Goal: Task Accomplishment & Management: Complete application form

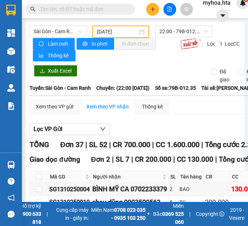
scroll to position [531, 0]
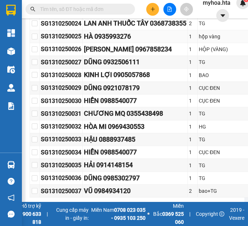
click at [118, 43] on td "HÀ 0935993276" at bounding box center [135, 36] width 105 height 13
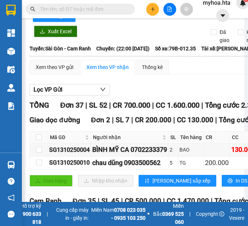
scroll to position [0, 0]
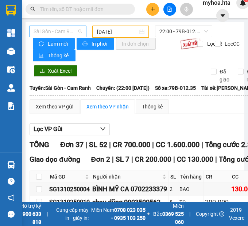
click at [56, 30] on span "Sài Gòn - Cam Ranh" at bounding box center [58, 31] width 49 height 11
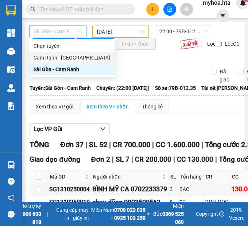
click at [59, 57] on div "Cam Ranh - Sài Gòn" at bounding box center [72, 58] width 77 height 8
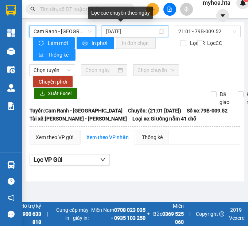
click at [111, 30] on input "14/10/2025" at bounding box center [131, 31] width 51 height 8
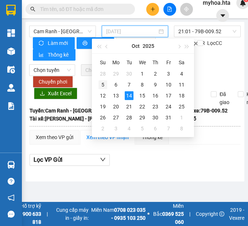
click at [106, 84] on div "5" at bounding box center [103, 84] width 9 height 9
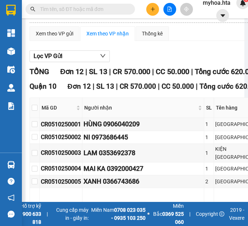
scroll to position [110, 0]
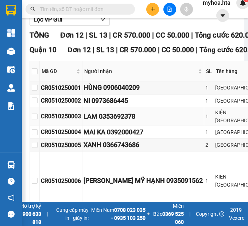
click at [157, 122] on div "LAM 0353692378" at bounding box center [143, 116] width 119 height 10
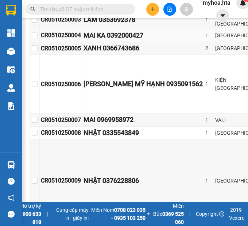
scroll to position [219, 0]
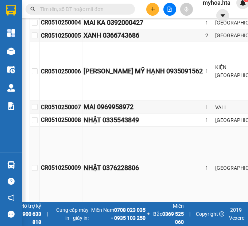
click at [204, 153] on td "1" at bounding box center [209, 168] width 10 height 83
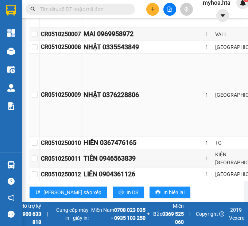
click at [102, 93] on td "NHẬT 0376228806" at bounding box center [144, 95] width 122 height 83
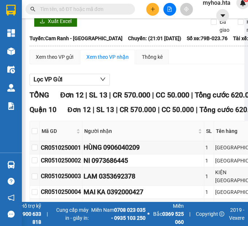
scroll to position [0, 0]
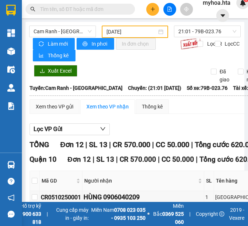
click at [122, 30] on input "05/10/2025" at bounding box center [132, 32] width 51 height 8
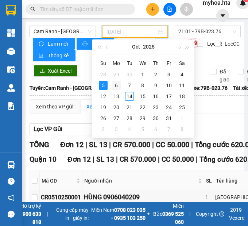
click at [115, 86] on div "6" at bounding box center [116, 85] width 9 height 9
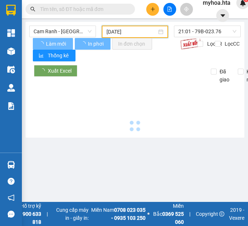
type input "06/10/2025"
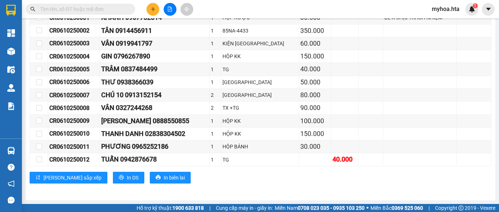
scroll to position [154, 0]
click at [112, 9] on input "text" at bounding box center [83, 9] width 86 height 8
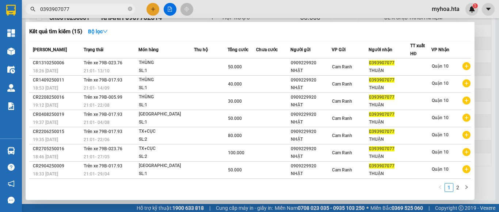
type input "0393907077"
click at [248, 40] on div at bounding box center [249, 106] width 499 height 212
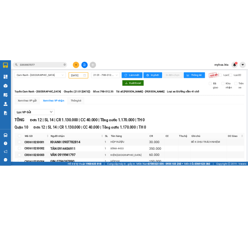
scroll to position [0, 0]
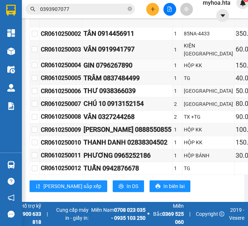
scroll to position [219, 0]
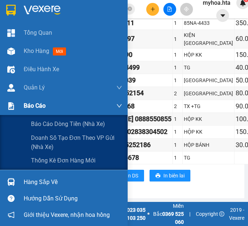
click at [65, 109] on div "Báo cáo" at bounding box center [73, 106] width 99 height 18
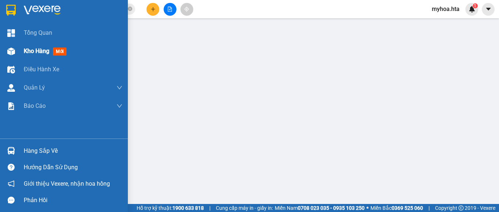
click at [43, 50] on span "Kho hàng" at bounding box center [37, 50] width 26 height 7
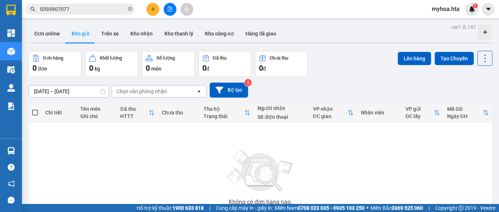
click at [172, 11] on icon "file-add" at bounding box center [169, 9] width 5 height 5
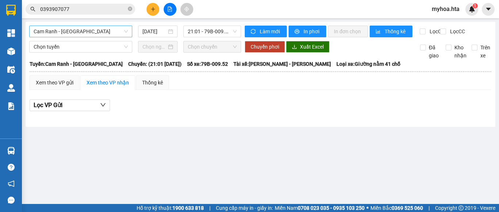
click at [94, 30] on span "Cam Ranh - Sài Gòn" at bounding box center [81, 31] width 94 height 11
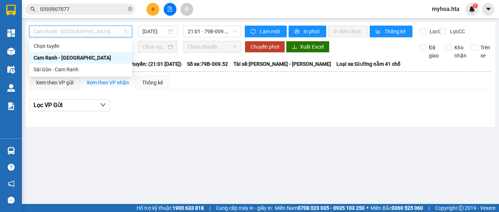
click at [79, 60] on div "Cam Ranh - Sài Gòn" at bounding box center [81, 58] width 94 height 8
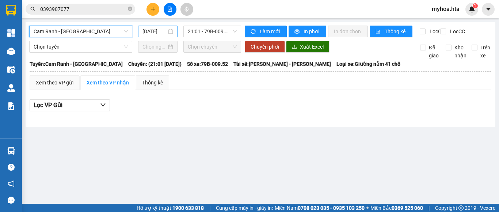
click at [164, 28] on input "14/10/2025" at bounding box center [154, 31] width 24 height 8
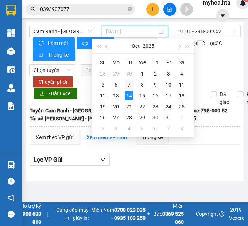
click at [126, 81] on div "7" at bounding box center [129, 84] width 9 height 9
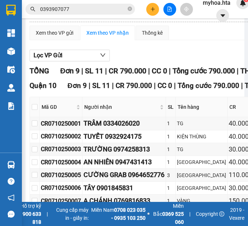
scroll to position [110, 0]
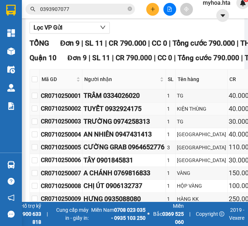
click at [92, 115] on td "TUYẾT 0932924175" at bounding box center [125, 109] width 84 height 13
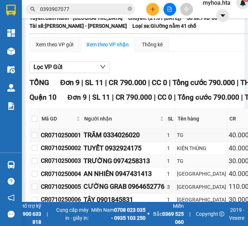
scroll to position [0, 0]
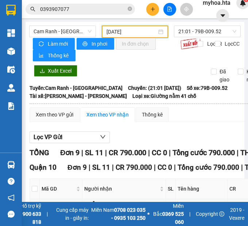
click at [121, 33] on input "07/10/2025" at bounding box center [132, 32] width 51 height 8
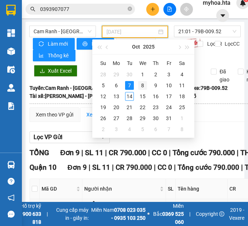
click at [142, 84] on div "8" at bounding box center [142, 85] width 9 height 9
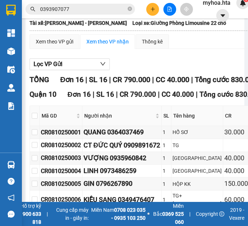
scroll to position [110, 0]
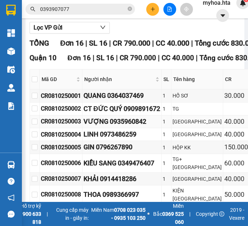
click at [225, 127] on div "40.000" at bounding box center [237, 121] width 24 height 10
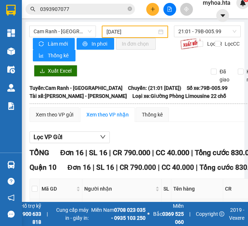
click at [124, 35] on input "08/10/2025" at bounding box center [132, 32] width 51 height 8
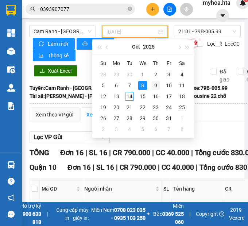
click at [155, 86] on div "9" at bounding box center [156, 85] width 9 height 9
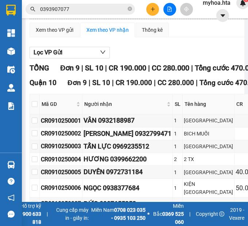
scroll to position [73, 0]
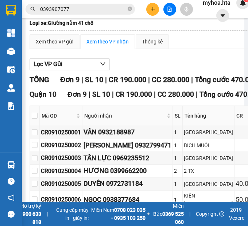
click at [173, 61] on div "Lọc VP Gửi" at bounding box center [180, 64] width 300 height 12
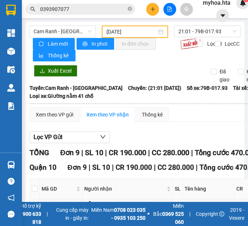
click at [107, 31] on input "09/10/2025" at bounding box center [132, 32] width 51 height 8
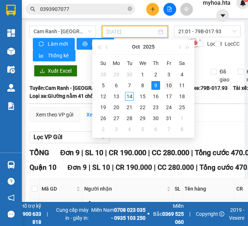
click at [168, 87] on div "10" at bounding box center [169, 85] width 9 height 9
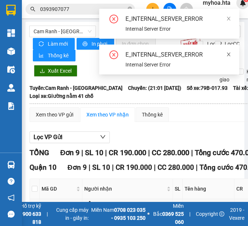
click at [227, 53] on icon "close" at bounding box center [228, 54] width 5 height 5
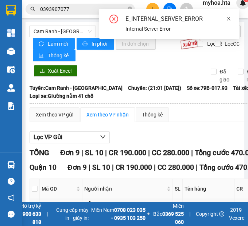
click at [230, 18] on icon "close" at bounding box center [228, 18] width 5 height 5
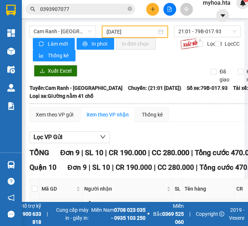
click at [135, 65] on div "Xuất Excel Đã giao Kho nhận Trên xe" at bounding box center [135, 74] width 212 height 19
click at [144, 61] on div "Làm mới In phơi In đơn chọn Thống kê" at bounding box center [106, 49] width 147 height 23
click at [133, 34] on input "09/10/2025" at bounding box center [132, 32] width 51 height 8
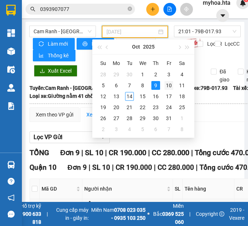
click at [165, 87] on div "10" at bounding box center [169, 85] width 9 height 9
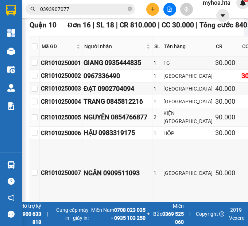
scroll to position [146, 0]
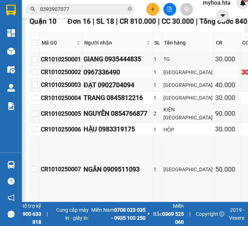
click at [150, 77] on div "0967336490" at bounding box center [118, 72] width 68 height 10
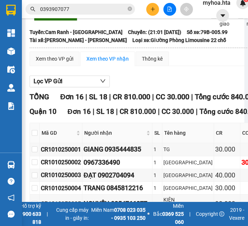
scroll to position [0, 0]
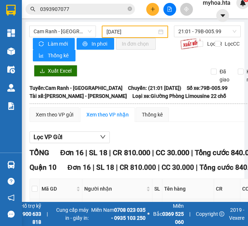
click at [121, 30] on input "10/10/2025" at bounding box center [132, 32] width 51 height 8
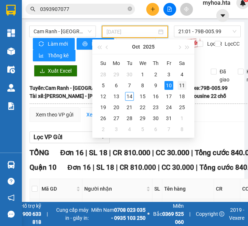
click at [181, 86] on div "11" at bounding box center [182, 85] width 9 height 9
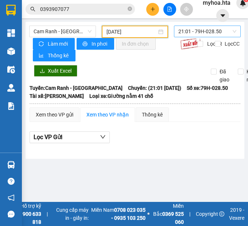
click at [188, 31] on span "21:01 - 79H-028.50" at bounding box center [208, 31] width 58 height 11
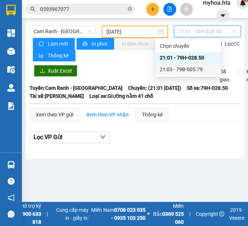
click at [195, 68] on div "21:03 - 79B-005.79" at bounding box center [188, 69] width 57 height 8
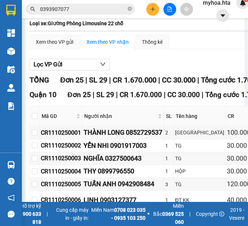
scroll to position [73, 0]
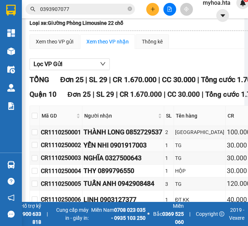
click at [163, 150] on div "YẾN NHI 0901917003" at bounding box center [123, 145] width 79 height 10
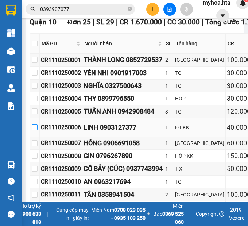
scroll to position [146, 0]
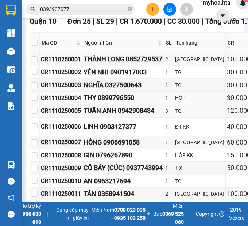
click at [130, 103] on div "THY 0899796550" at bounding box center [123, 98] width 79 height 10
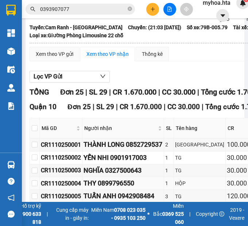
scroll to position [0, 0]
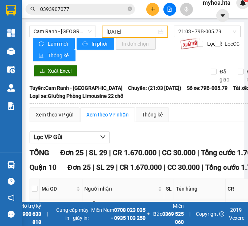
click at [130, 34] on input "11/10/2025" at bounding box center [132, 32] width 51 height 8
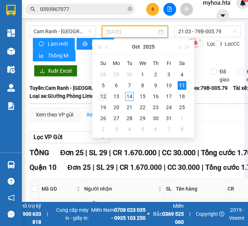
click at [103, 98] on div "12" at bounding box center [103, 96] width 9 height 9
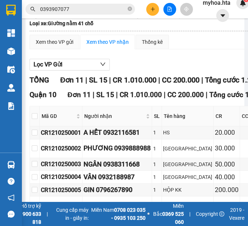
scroll to position [73, 0]
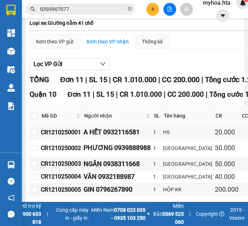
click at [161, 64] on div "Lọc VP Gửi" at bounding box center [191, 64] width 322 height 12
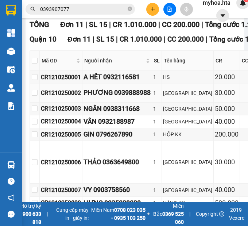
scroll to position [146, 0]
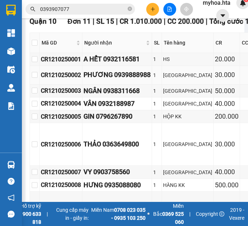
click at [145, 85] on td "PHƯƠNG 0939888988" at bounding box center [118, 75] width 70 height 19
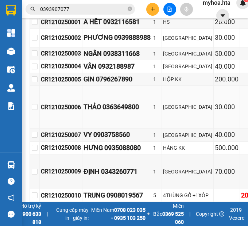
scroll to position [219, 0]
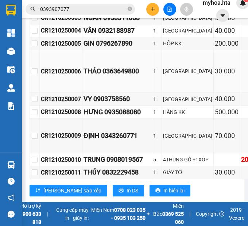
click at [132, 76] on div "THẢO 0363649800" at bounding box center [117, 71] width 67 height 10
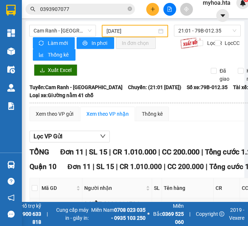
scroll to position [0, 0]
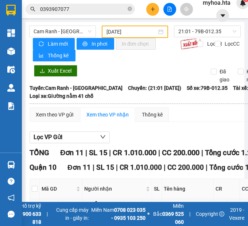
click at [123, 30] on input "12/10/2025" at bounding box center [132, 32] width 51 height 8
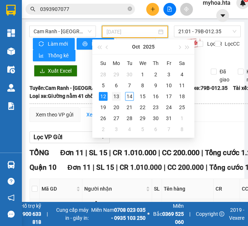
click at [119, 95] on div "13" at bounding box center [116, 96] width 9 height 9
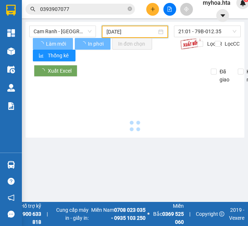
type input "13/10/2025"
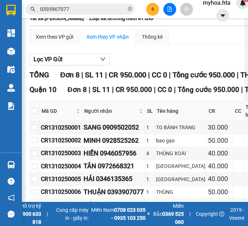
scroll to position [110, 0]
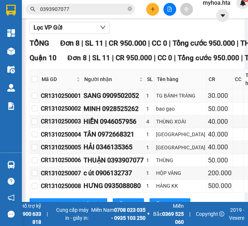
drag, startPoint x: 186, startPoint y: 112, endPoint x: 182, endPoint y: 112, distance: 4.4
click at [208, 101] on div "30.000" at bounding box center [220, 96] width 24 height 10
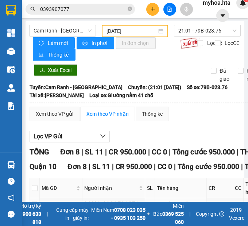
scroll to position [0, 0]
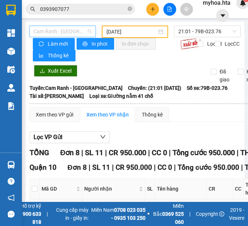
click at [58, 33] on span "Cam Ranh - Sài Gòn" at bounding box center [63, 31] width 58 height 11
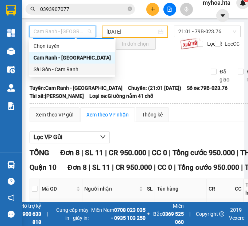
click at [57, 69] on div "Sài Gòn - Cam Ranh" at bounding box center [72, 69] width 77 height 8
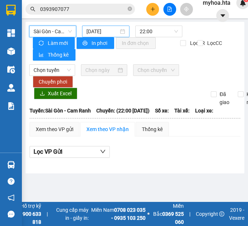
drag, startPoint x: 100, startPoint y: 31, endPoint x: 100, endPoint y: 37, distance: 5.5
click at [100, 34] on input "14/10/2025" at bounding box center [103, 31] width 32 height 8
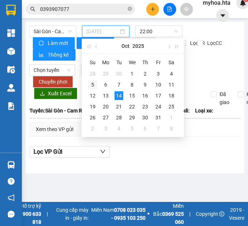
click at [91, 84] on div "5" at bounding box center [92, 84] width 9 height 9
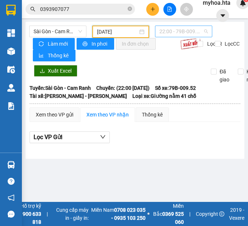
click at [169, 34] on span "22:00 - 79B-009.52" at bounding box center [184, 31] width 49 height 11
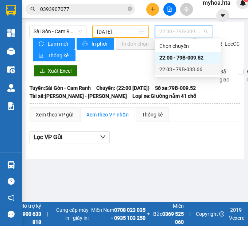
click at [168, 67] on div "22:03 - 79B-033.66" at bounding box center [188, 69] width 57 height 8
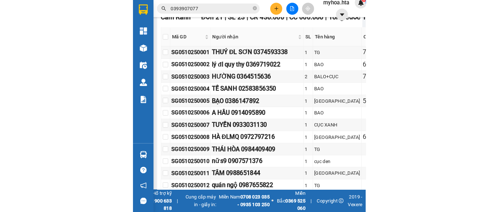
scroll to position [219, 0]
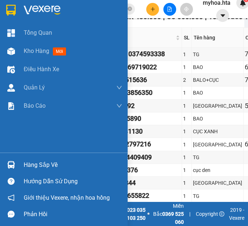
click at [1, 125] on div "Tổng Quan Kho hàng mới Điều hành xe Quản Lý Quản lý chuyến Quản lý khách hàng Q…" at bounding box center [64, 88] width 128 height 129
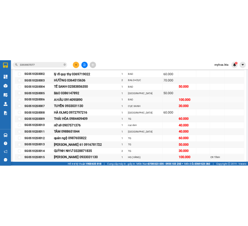
scroll to position [146, 0]
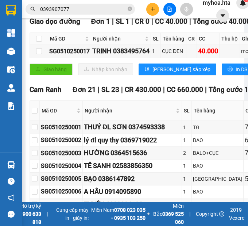
click at [68, 84] on div "Cam Ranh Đơn 21 | SL 23 | CR 430.000 | CC 660.000 | Tổng cước 1.090.000 | TH 0" at bounding box center [163, 89] width 267 height 11
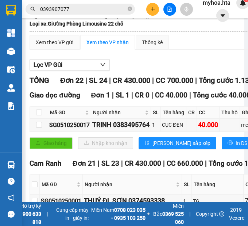
scroll to position [0, 0]
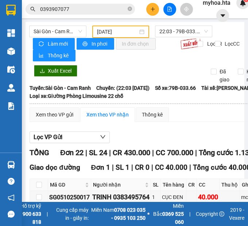
click at [122, 34] on input "05/10/2025" at bounding box center [117, 32] width 41 height 8
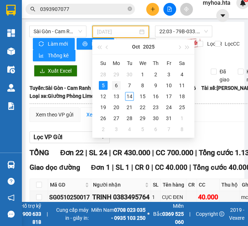
click at [120, 88] on div "6" at bounding box center [116, 85] width 9 height 9
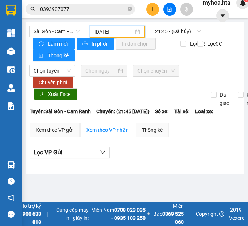
click at [173, 96] on div "Chọn tuyến Chọn chuyến Chuyển phơi Xuất Excel Đã giao Kho nhận Trên xe" at bounding box center [135, 86] width 212 height 42
click at [168, 30] on span "21:45 - (Đã hủy)" at bounding box center [178, 31] width 46 height 11
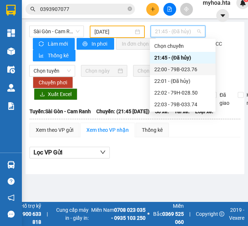
click at [172, 70] on div "22:00 - 79B-023.76" at bounding box center [182, 69] width 57 height 8
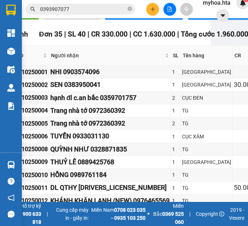
scroll to position [219, 51]
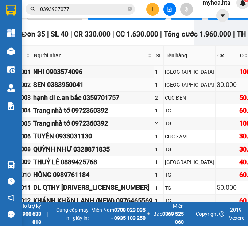
click at [172, 88] on td "TX" at bounding box center [190, 84] width 52 height 13
click at [151, 77] on div "NHI 0903574096" at bounding box center [92, 72] width 119 height 10
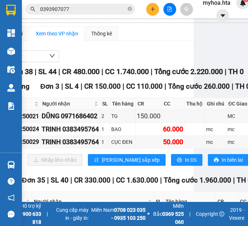
scroll to position [0, 51]
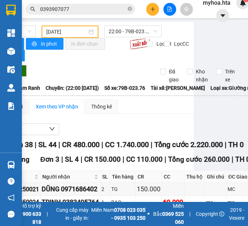
click at [65, 34] on input "06/10/2025" at bounding box center [66, 32] width 41 height 8
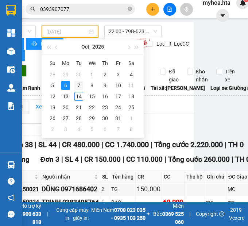
click at [77, 82] on div "7" at bounding box center [78, 85] width 9 height 9
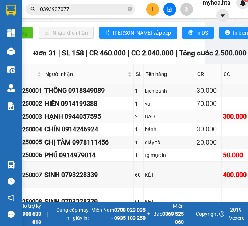
scroll to position [219, 39]
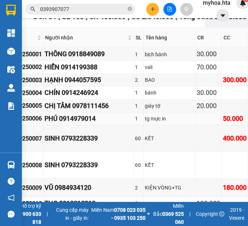
click at [131, 119] on div "PHÚ 0914979014" at bounding box center [89, 119] width 88 height 10
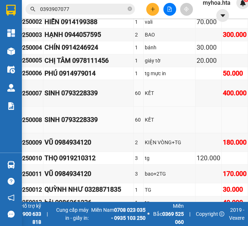
scroll to position [292, 39]
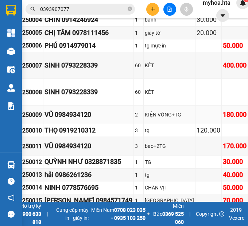
click at [128, 115] on div "VŨ 0984934120" at bounding box center [89, 115] width 88 height 10
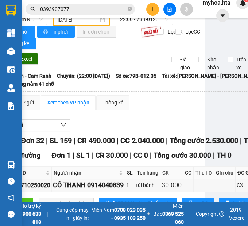
scroll to position [0, 39]
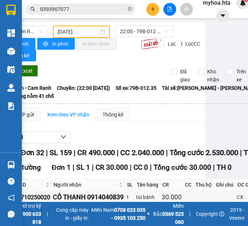
drag, startPoint x: 80, startPoint y: 31, endPoint x: 83, endPoint y: 37, distance: 6.2
click at [80, 31] on input "07/10/2025" at bounding box center [78, 32] width 41 height 8
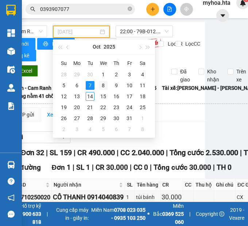
click at [104, 84] on div "8" at bounding box center [103, 85] width 9 height 9
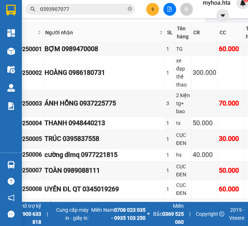
scroll to position [256, 39]
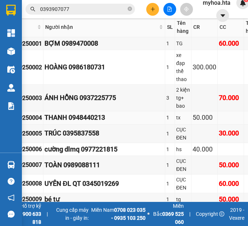
click at [158, 114] on div "THANH 0948440213" at bounding box center [104, 117] width 119 height 10
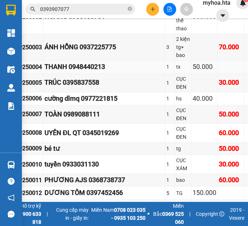
scroll to position [365, 39]
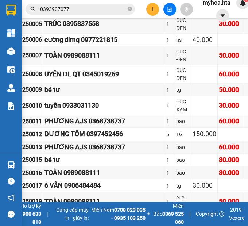
click at [74, 124] on div "PHƯƠNG AJS 0368738737" at bounding box center [104, 121] width 119 height 10
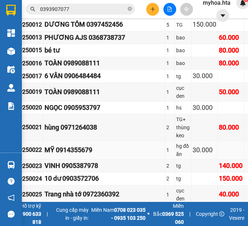
scroll to position [548, 39]
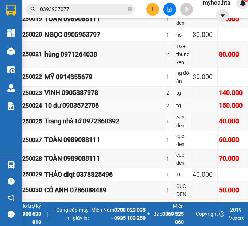
click at [175, 111] on td "2" at bounding box center [170, 105] width 10 height 13
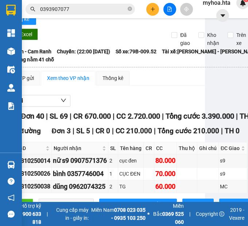
scroll to position [0, 39]
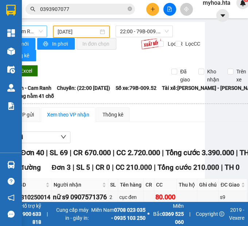
click at [38, 28] on span "Sài Gòn - Cam Ranh" at bounding box center [18, 31] width 49 height 11
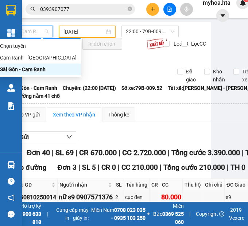
click at [25, 67] on div "Sài Gòn - Cam Ranh" at bounding box center [38, 69] width 77 height 8
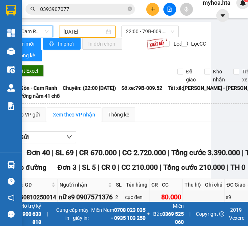
click at [72, 27] on div "08/10/2025" at bounding box center [87, 32] width 57 height 12
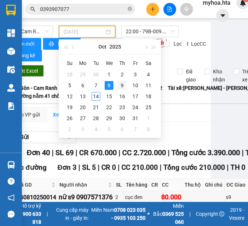
click at [121, 85] on div "9" at bounding box center [122, 85] width 9 height 9
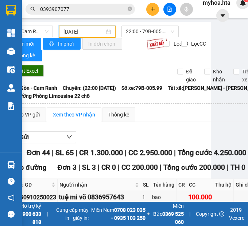
click at [170, 142] on div "Lọc VP Gửi" at bounding box center [162, 137] width 333 height 12
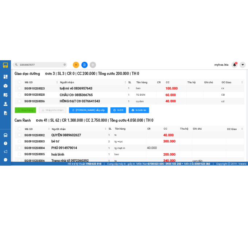
scroll to position [110, 0]
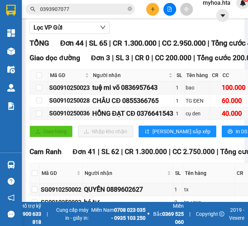
click at [133, 49] on div "TỔNG Đơn 44 | SL 65 | CR 1.300.000 | CC 2.950.000 | Tổng cước 4.250.000 | TH 0" at bounding box center [165, 43] width 271 height 11
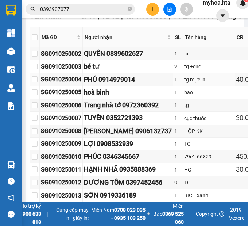
scroll to position [256, 0]
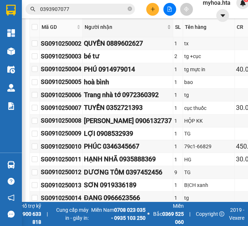
click at [149, 31] on div "Người nhận" at bounding box center [128, 27] width 87 height 8
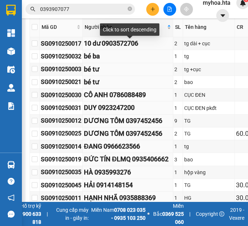
scroll to position [146, 0]
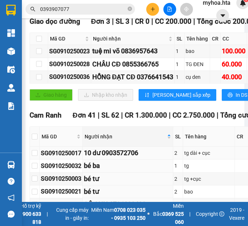
click at [187, 157] on div "tg dài + cục" at bounding box center [208, 153] width 49 height 8
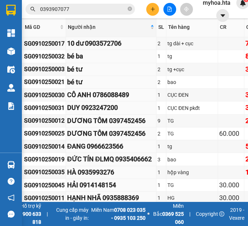
scroll to position [256, 30]
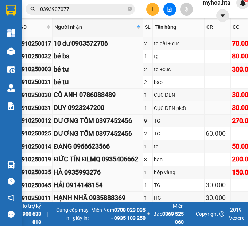
click at [205, 114] on td at bounding box center [218, 107] width 26 height 13
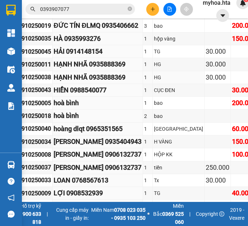
scroll to position [402, 30]
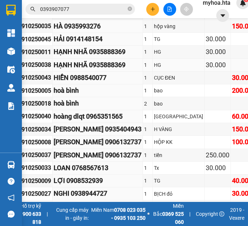
click at [59, 72] on td "HẠNH NHÃ 0935888369" at bounding box center [98, 65] width 91 height 13
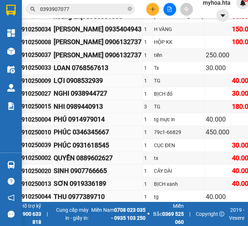
scroll to position [511, 30]
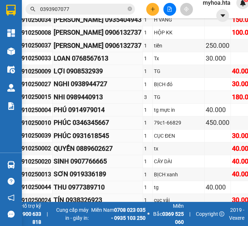
click at [122, 104] on td "NHI 0989440913" at bounding box center [98, 97] width 91 height 13
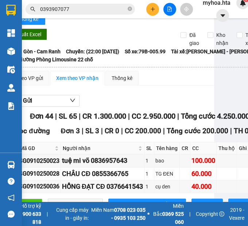
scroll to position [0, 30]
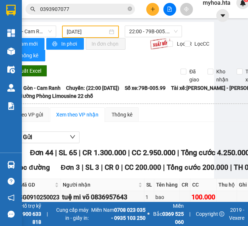
click at [88, 29] on input "09/10/2025" at bounding box center [87, 32] width 41 height 8
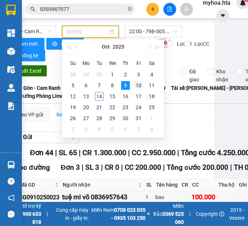
click at [138, 85] on div "10" at bounding box center [138, 85] width 9 height 9
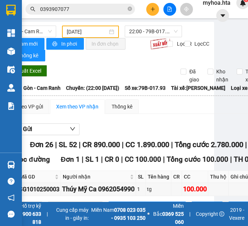
click at [167, 114] on div "Xem theo VP gửi Xem theo VP nhận Thống kê" at bounding box center [165, 106] width 333 height 15
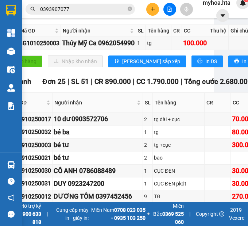
scroll to position [183, 30]
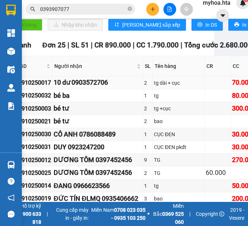
click at [101, 89] on td "10 dư 0903572706" at bounding box center [98, 82] width 91 height 13
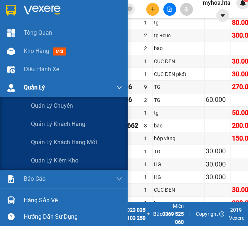
drag, startPoint x: 22, startPoint y: 89, endPoint x: 64, endPoint y: 94, distance: 42.3
click at [22, 89] on div "Quản Lý" at bounding box center [64, 87] width 128 height 18
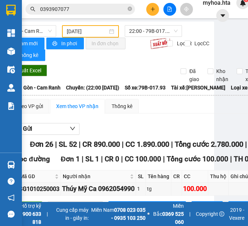
scroll to position [0, 30]
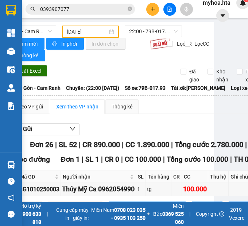
click at [102, 65] on div "Xuất Excel Đã giao Kho nhận Trên xe" at bounding box center [105, 74] width 212 height 19
click at [70, 72] on div "Xuất Excel Đã giao Kho nhận Trên xe" at bounding box center [105, 74] width 212 height 19
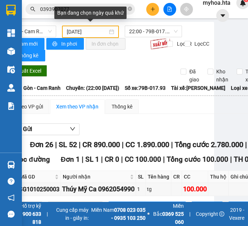
click at [97, 31] on input "10/10/2025" at bounding box center [87, 32] width 41 height 8
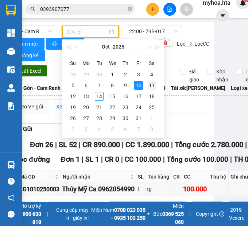
click at [150, 86] on div "11" at bounding box center [151, 85] width 9 height 9
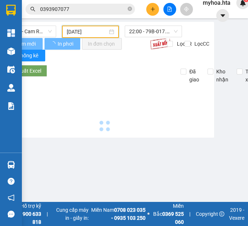
type input "11/10/2025"
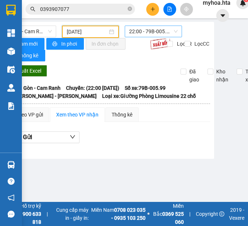
click at [172, 29] on span "22:00 - 79B-005.99" at bounding box center [153, 31] width 49 height 11
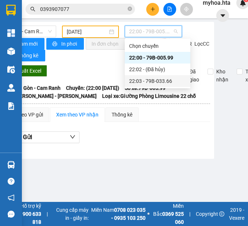
click at [166, 80] on div "22:03 - 79B-033.66" at bounding box center [157, 81] width 57 height 8
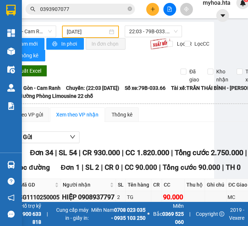
click at [104, 70] on div "Xuất Excel Đã giao Kho nhận Trên xe" at bounding box center [105, 74] width 212 height 19
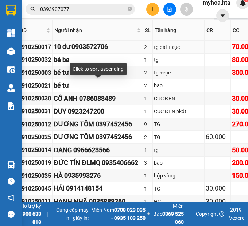
scroll to position [256, 30]
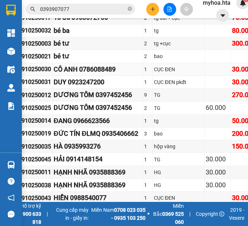
click at [130, 74] on div "CÔ ANH 0786088489" at bounding box center [98, 69] width 88 height 10
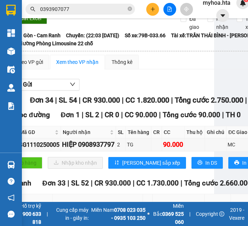
scroll to position [0, 30]
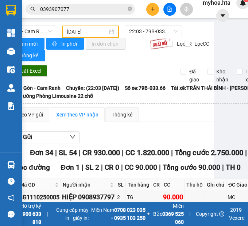
click at [124, 69] on div "Xuất Excel Đã giao Kho nhận Trên xe" at bounding box center [105, 74] width 212 height 19
click at [161, 138] on div "Lọc VP Gửi" at bounding box center [165, 137] width 333 height 12
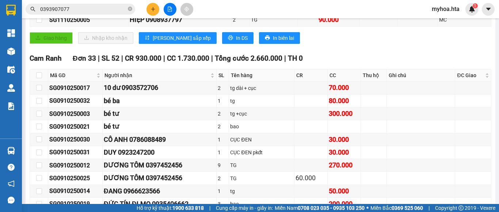
scroll to position [146, 0]
click at [153, 8] on icon "plus" at bounding box center [152, 9] width 5 height 5
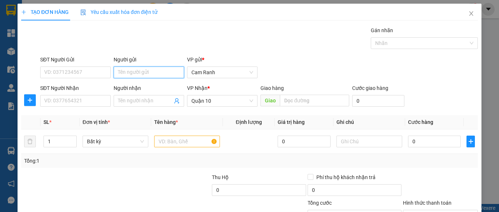
click at [129, 70] on input "Người gửi" at bounding box center [149, 72] width 70 height 12
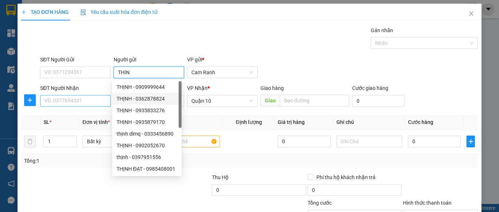
type input "THIN"
click at [90, 104] on input "SĐT Người Nhận" at bounding box center [75, 101] width 70 height 12
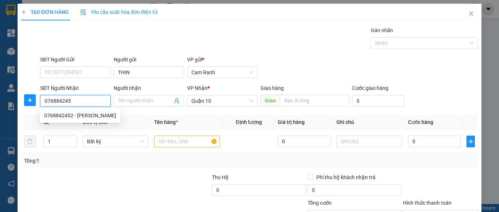
type input "0768842452"
click at [89, 114] on div "0768842452 - MINH" at bounding box center [80, 115] width 72 height 8
type input "MINH"
type input "30.000"
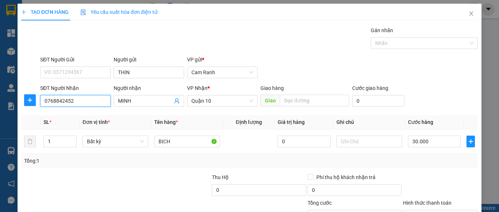
type input "0768842452"
click at [248, 169] on div "Transit Pickup Surcharge Ids Transit Deliver Surcharge Ids Transit Deliver Surc…" at bounding box center [249, 141] width 456 height 230
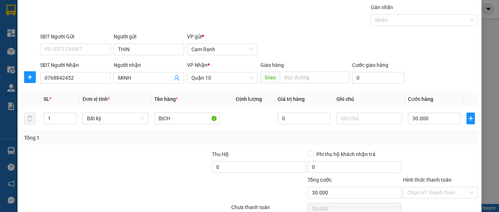
scroll to position [58, 0]
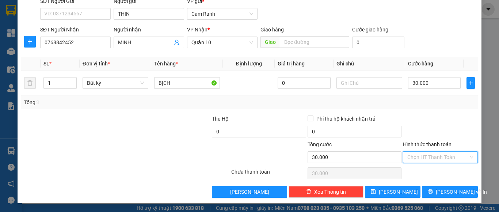
click at [248, 156] on input "Hình thức thanh toán" at bounding box center [437, 157] width 61 height 11
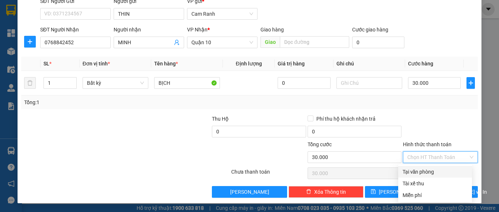
click at [248, 169] on div "Tại văn phòng" at bounding box center [434, 172] width 65 height 8
type input "0"
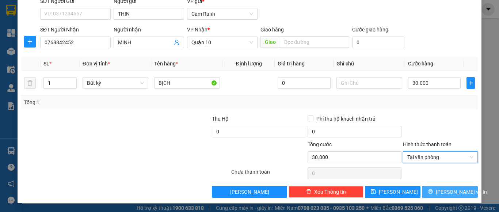
click at [248, 192] on span "[PERSON_NAME] và In" at bounding box center [461, 192] width 51 height 8
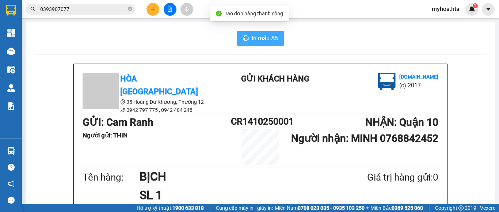
click at [248, 37] on span "In mẫu A5" at bounding box center [265, 38] width 26 height 9
click at [248, 39] on span "In mẫu A5" at bounding box center [265, 38] width 26 height 9
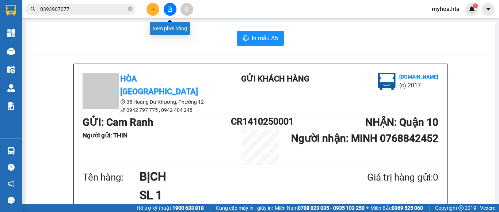
click at [169, 11] on icon "file-add" at bounding box center [169, 9] width 5 height 5
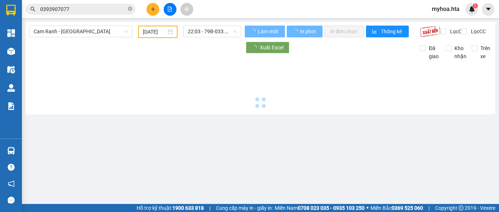
type input "14/10/2025"
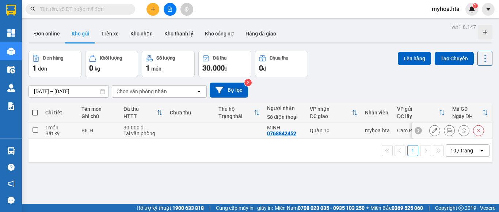
click at [429, 131] on button at bounding box center [434, 130] width 10 height 13
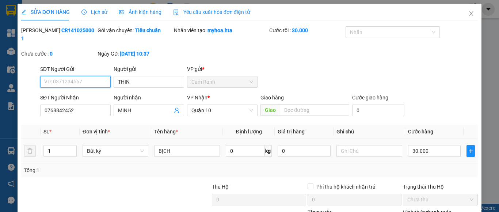
type input "THIN"
type input "0768842452"
type input "MINH"
type input "0"
type input "30.000"
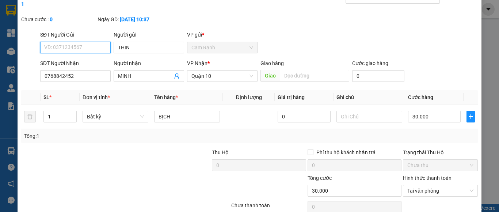
scroll to position [60, 0]
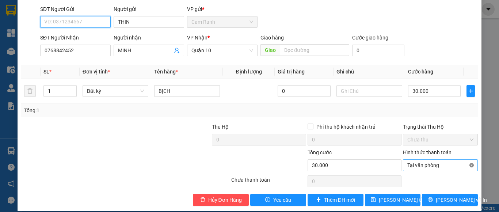
type input "30.000"
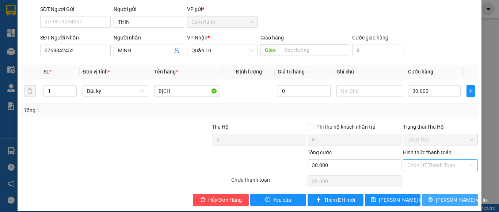
click at [459, 194] on button "[PERSON_NAME] và In" at bounding box center [450, 200] width 56 height 12
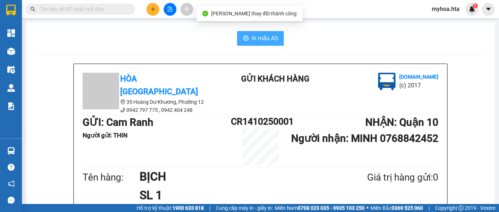
click at [260, 39] on span "In mẫu A5" at bounding box center [265, 38] width 26 height 9
